Goal: Task Accomplishment & Management: Manage account settings

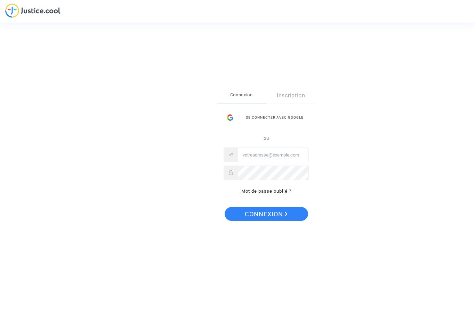
click at [295, 157] on input "Email" at bounding box center [273, 155] width 71 height 14
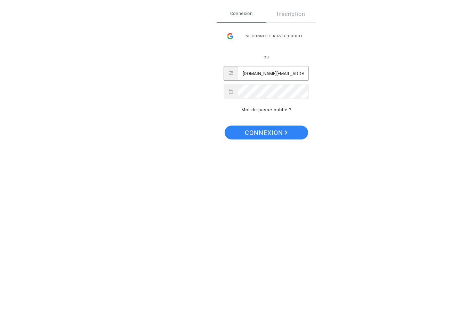
type input "yth.er@orange.fr"
click at [275, 207] on span "Connexion" at bounding box center [266, 214] width 43 height 15
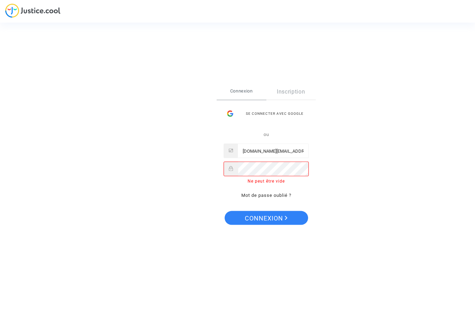
click at [284, 195] on link "Mot de passe oublié ?" at bounding box center [266, 194] width 50 height 5
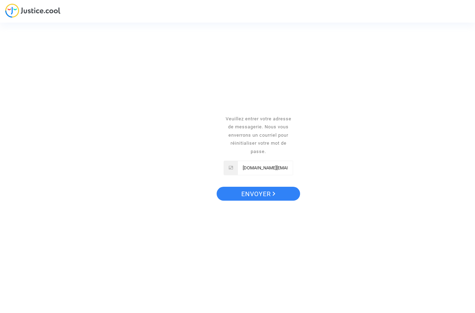
click at [283, 194] on button "Envoyer" at bounding box center [257, 194] width 83 height 14
